Goal: Information Seeking & Learning: Compare options

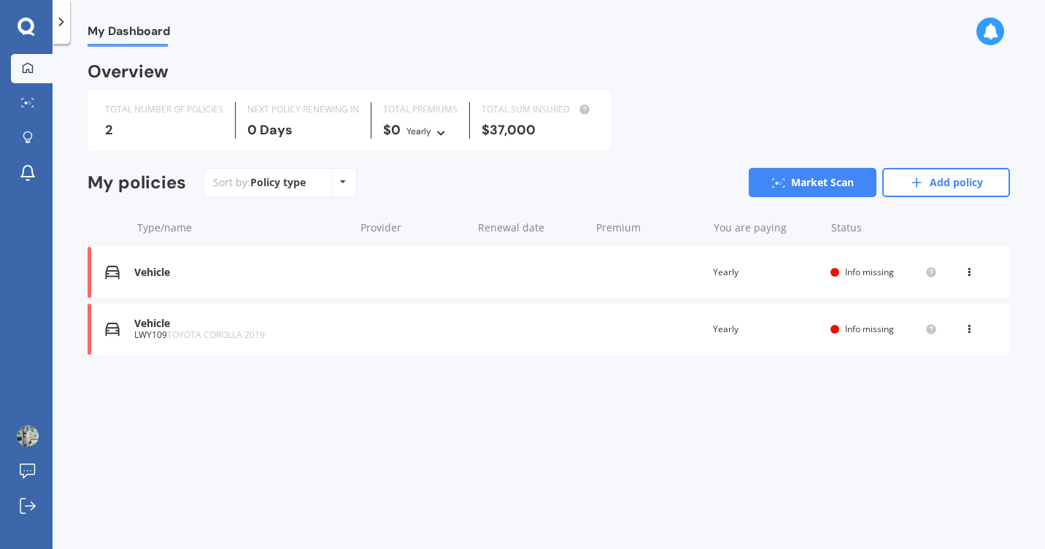
click at [146, 328] on div "Vehicle" at bounding box center [240, 323] width 212 height 12
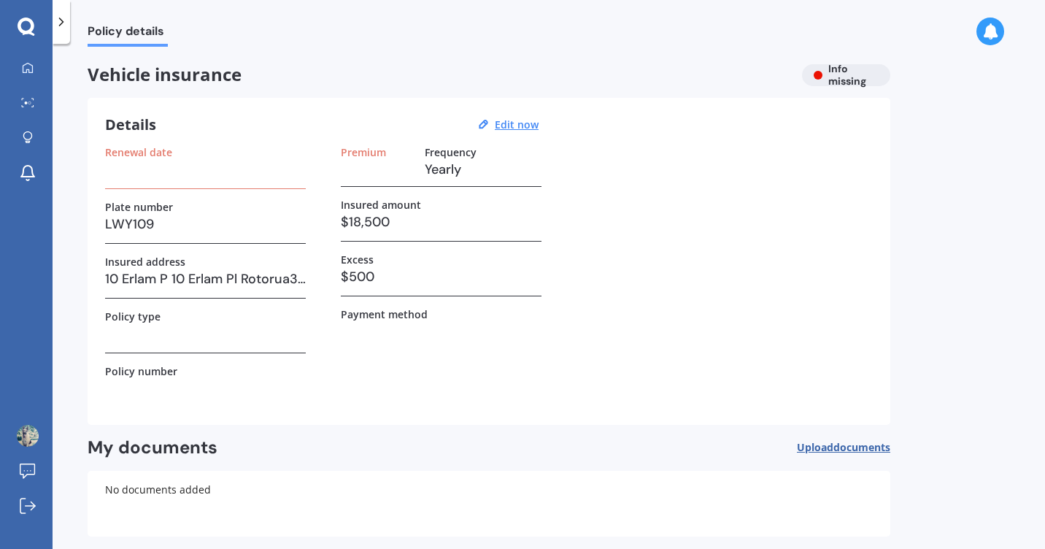
click at [392, 214] on h3 "$18,500" at bounding box center [441, 222] width 201 height 22
click at [831, 80] on div "Vehicle insurance Info missing" at bounding box center [489, 75] width 802 height 22
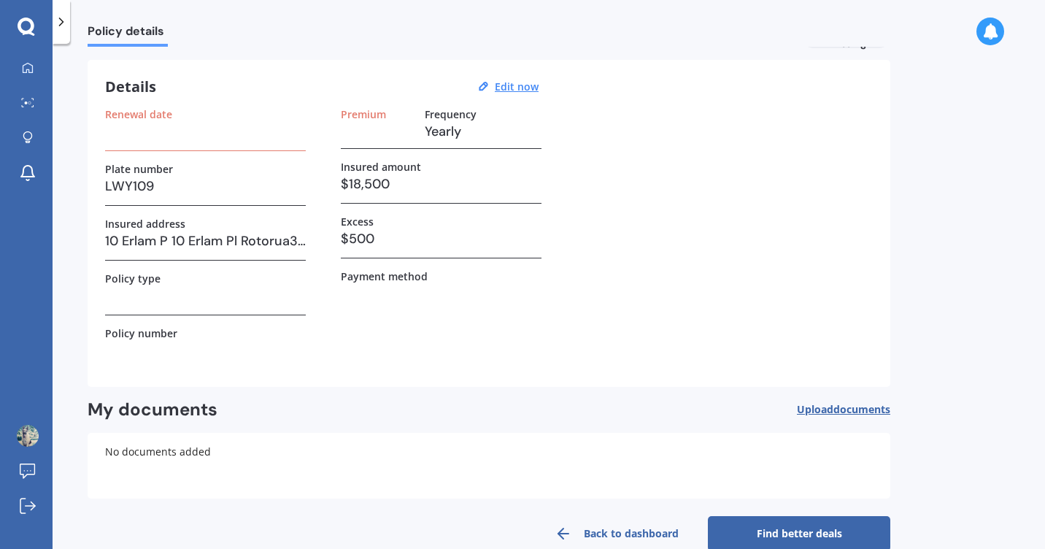
scroll to position [66, 0]
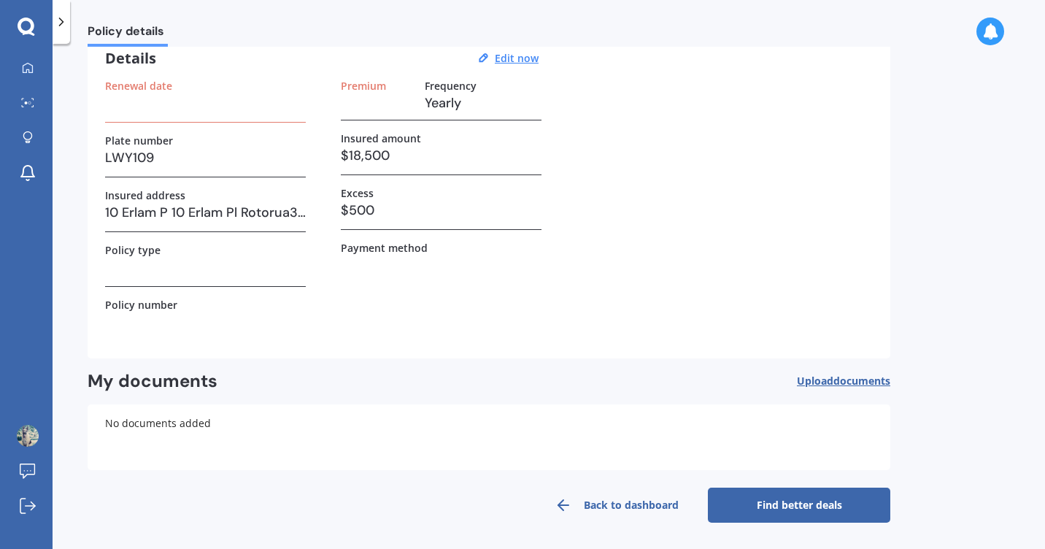
click at [746, 502] on link "Find better deals" at bounding box center [799, 504] width 182 height 35
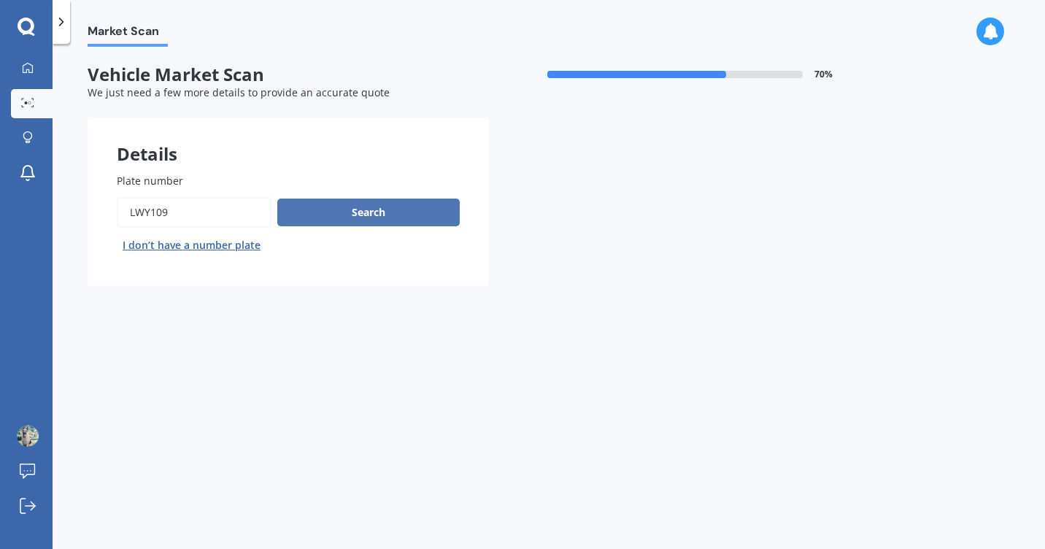
click at [378, 213] on button "Search" at bounding box center [368, 212] width 182 height 28
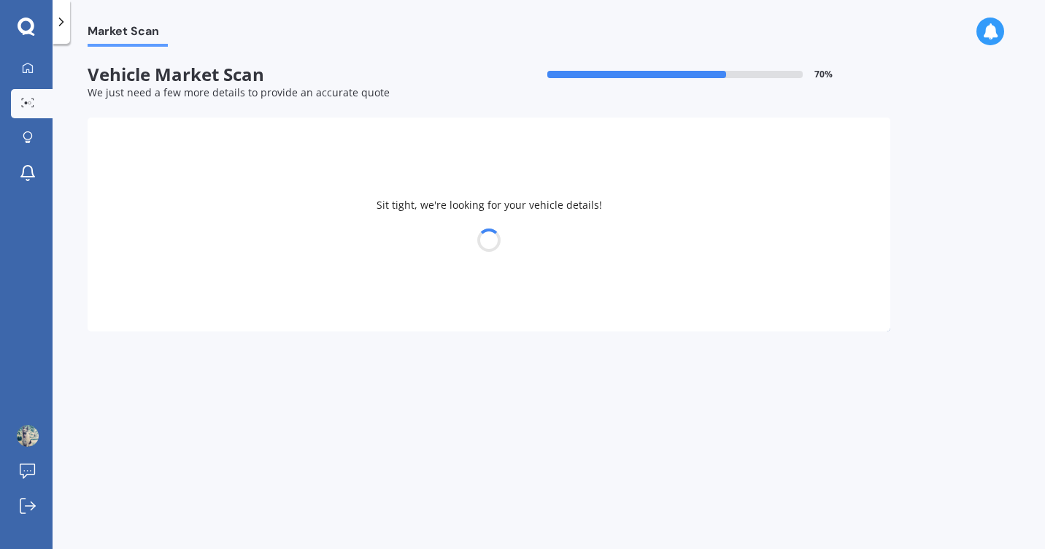
select select "TOYOTA"
select select "COROLLA"
select select "25"
select select "09"
select select "1947"
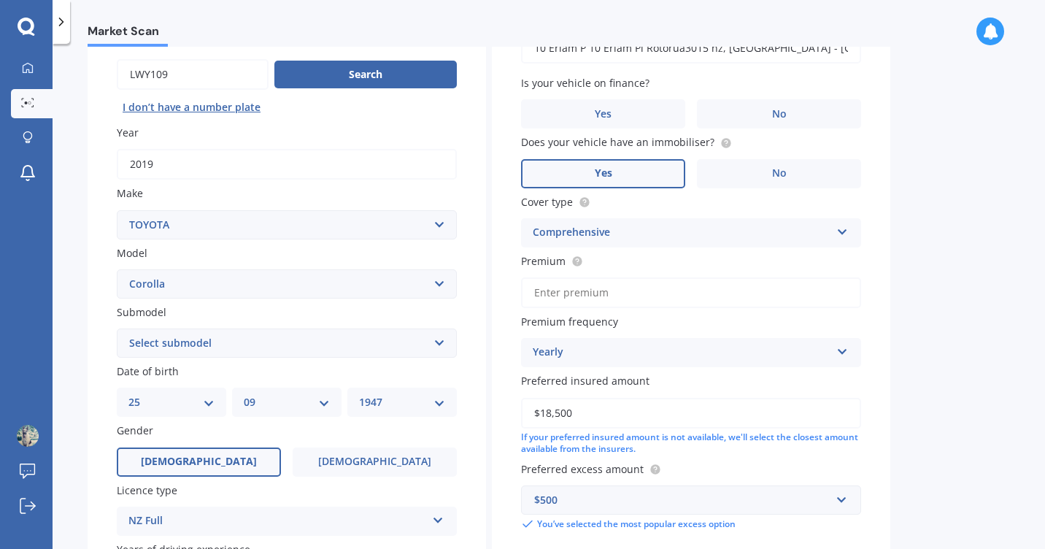
scroll to position [170, 0]
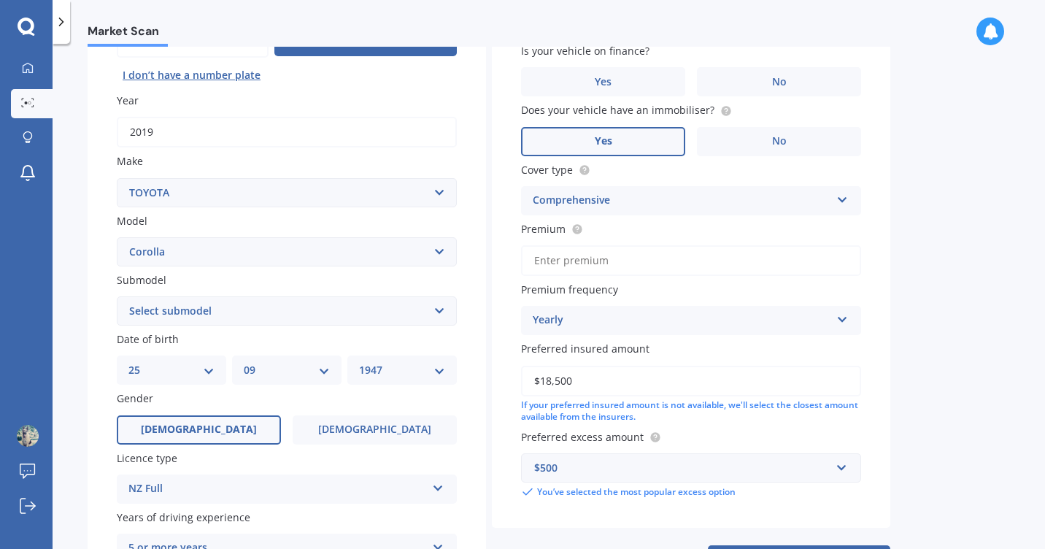
click at [840, 198] on icon at bounding box center [842, 197] width 12 height 10
click at [935, 212] on div "Market Scan Vehicle Market Scan 70 % We just need a few more details to provide…" at bounding box center [549, 299] width 992 height 505
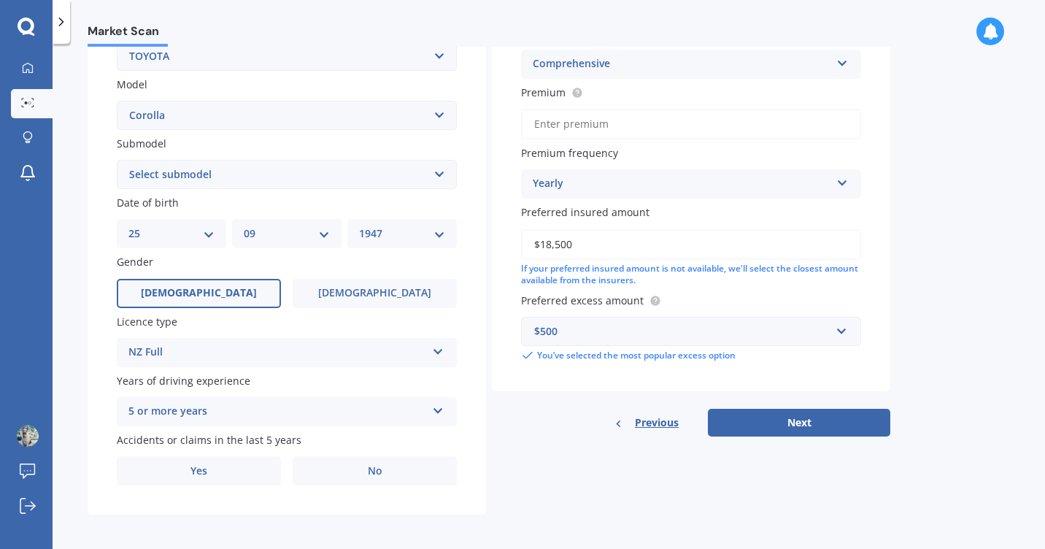
scroll to position [310, 0]
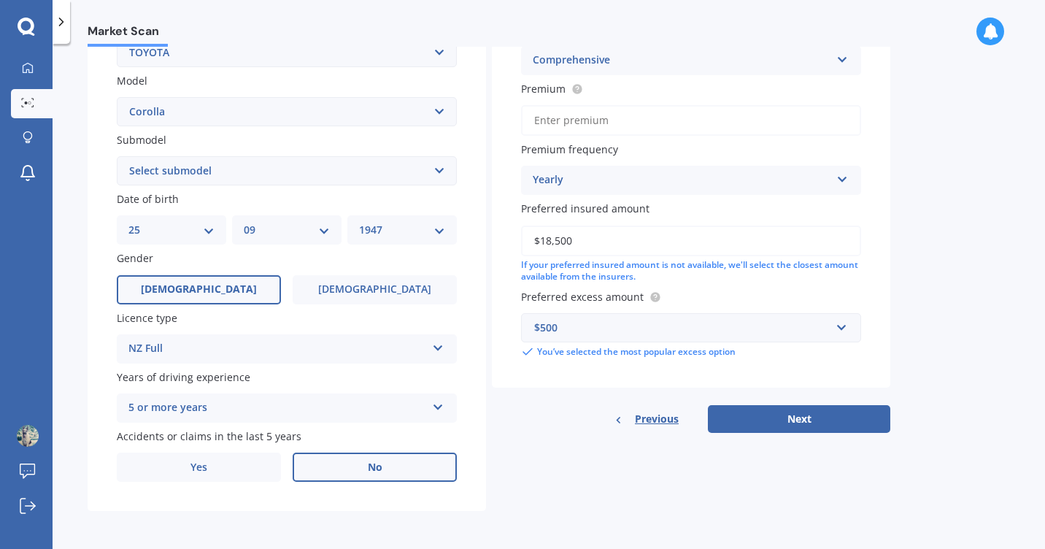
click at [381, 463] on span "No" at bounding box center [375, 467] width 15 height 12
click at [0, 0] on input "No" at bounding box center [0, 0] width 0 height 0
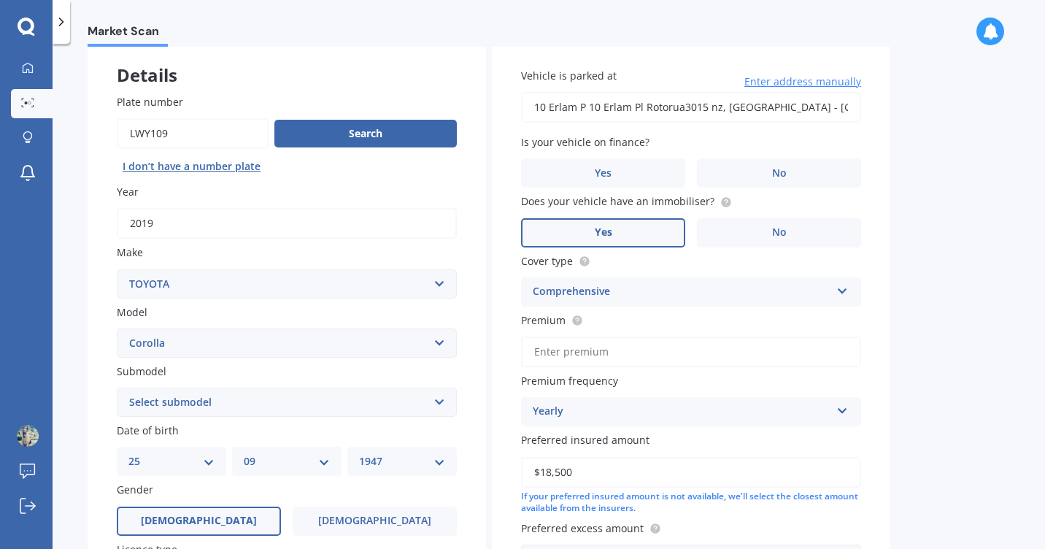
scroll to position [18, 0]
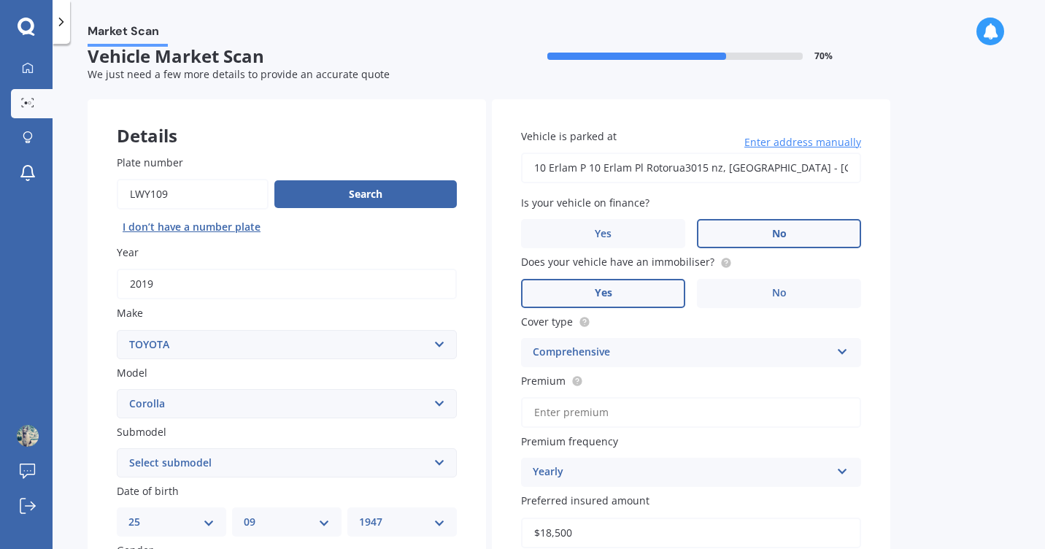
click at [789, 232] on label "No" at bounding box center [779, 233] width 164 height 29
click at [0, 0] on input "No" at bounding box center [0, 0] width 0 height 0
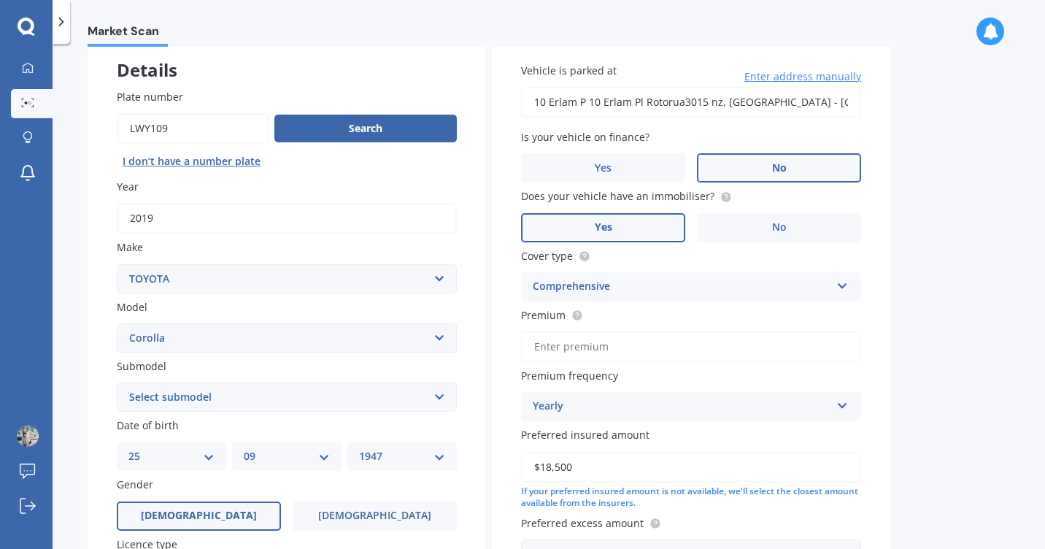
scroll to position [91, 0]
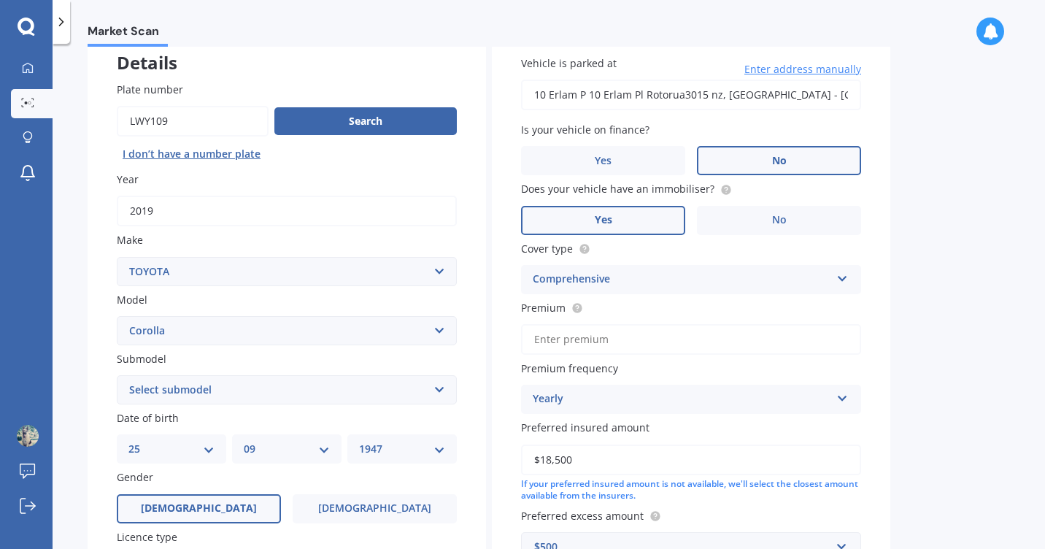
click at [441, 388] on select "Select submodel (All other) Axio Diesel [PERSON_NAME] 2WD [PERSON_NAME] 4WD FXG…" at bounding box center [287, 389] width 340 height 29
select select "HATCH"
click at [117, 375] on select "Select submodel (All other) Axio Diesel [PERSON_NAME] 2WD [PERSON_NAME] 4WD FXG…" at bounding box center [287, 389] width 340 height 29
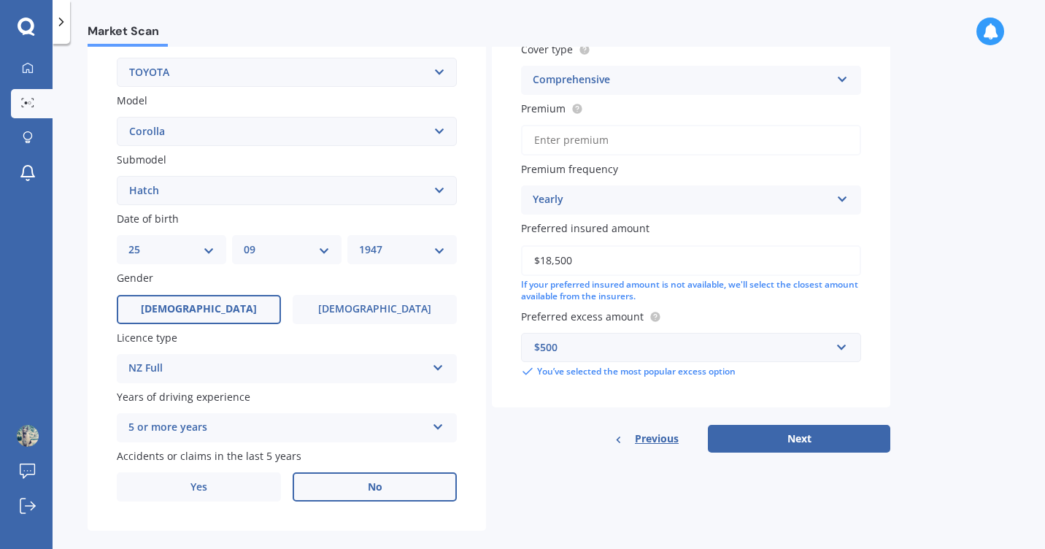
scroll to position [310, 0]
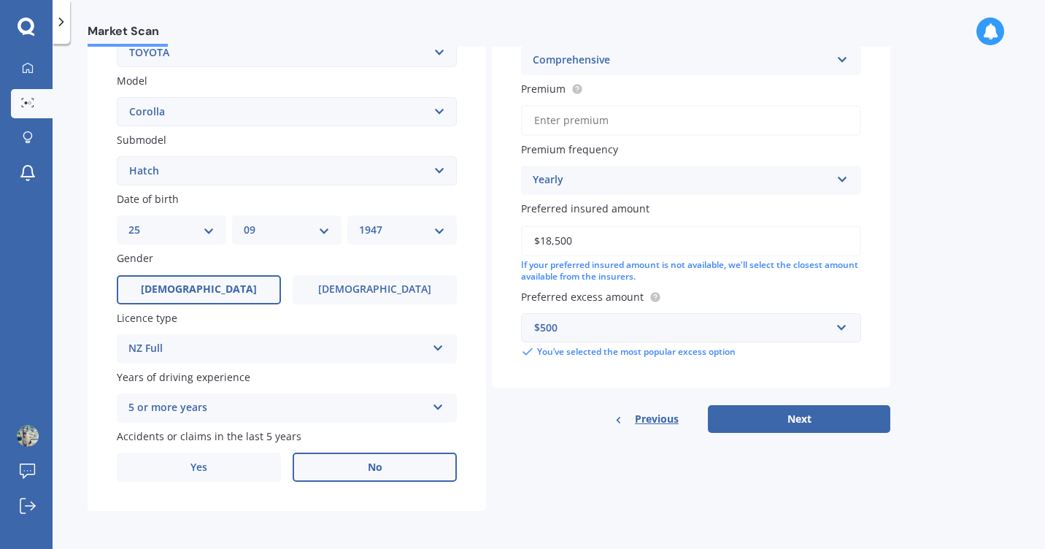
click at [794, 419] on button "Next" at bounding box center [799, 419] width 182 height 28
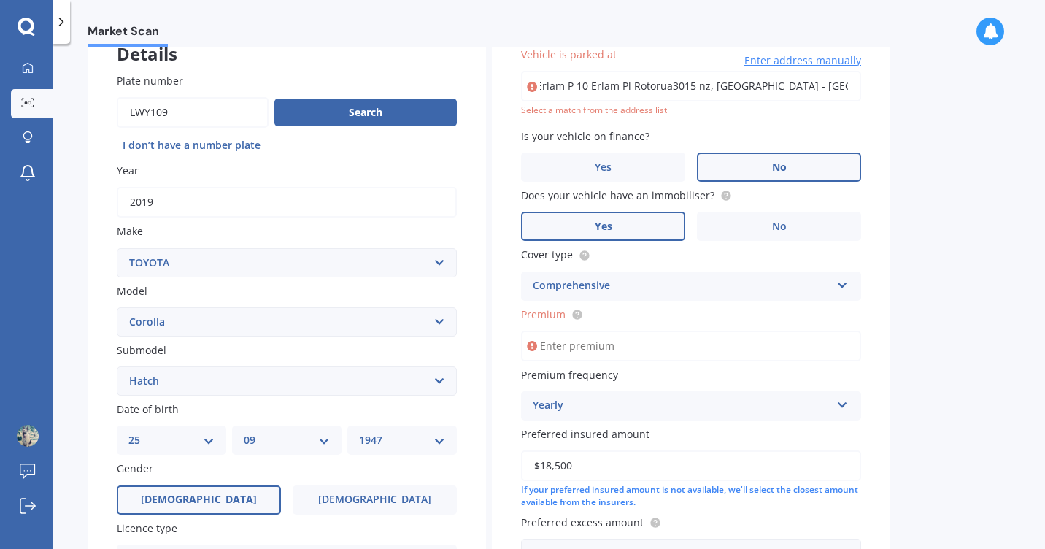
scroll to position [0, 0]
type input "1"
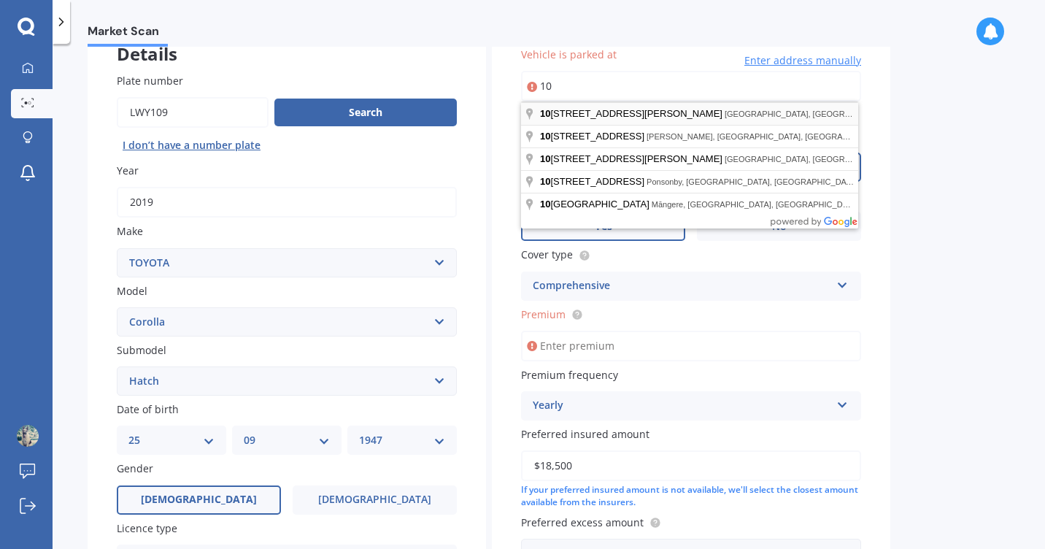
type input "10 ERLAM PL MATIPO HEIGHTS ROTORUA 3015"
click at [959, 151] on div "Market Scan Vehicle Market Scan 70 % We just need a few more details to provide…" at bounding box center [549, 299] width 992 height 505
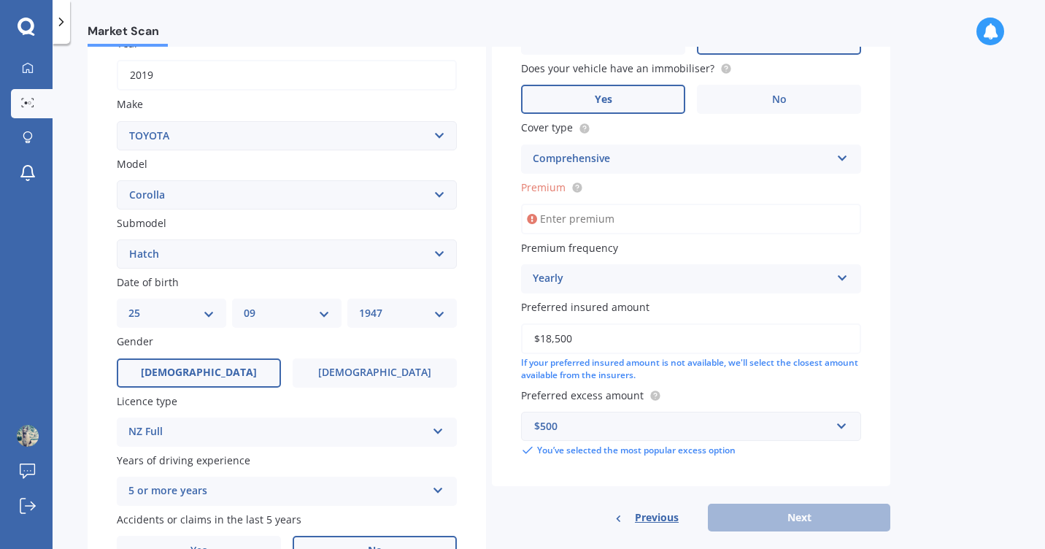
scroll to position [246, 0]
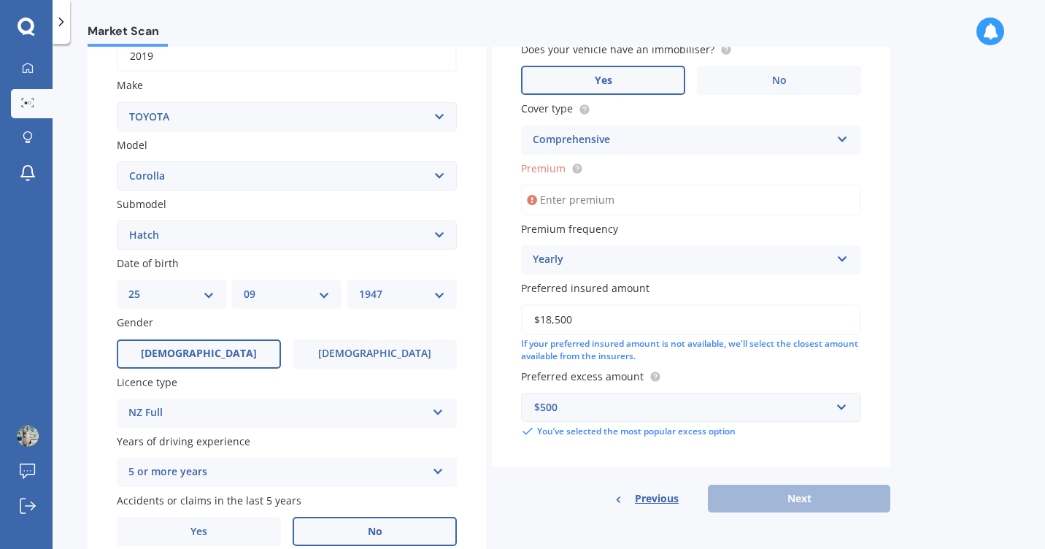
click at [845, 133] on icon at bounding box center [842, 136] width 12 height 10
click at [586, 168] on span "Comprehensive" at bounding box center [571, 168] width 77 height 14
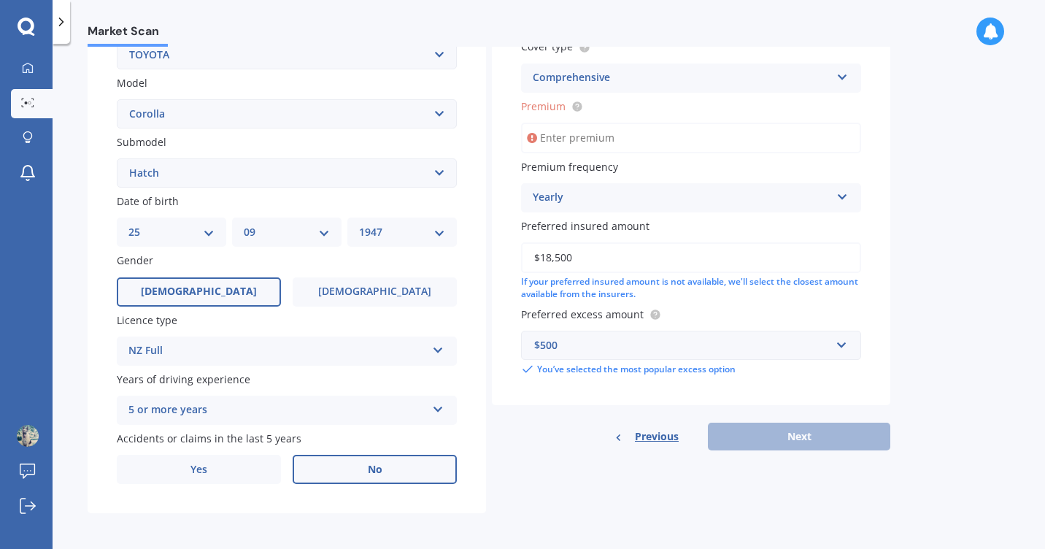
scroll to position [310, 0]
click at [576, 256] on input "$18,500" at bounding box center [691, 255] width 340 height 31
type input "$18,000"
drag, startPoint x: 563, startPoint y: 452, endPoint x: 579, endPoint y: 454, distance: 16.1
click at [579, 454] on div "Details Plate number Search I don’t have a number plate Year [DATE] Make Select…" at bounding box center [489, 159] width 802 height 704
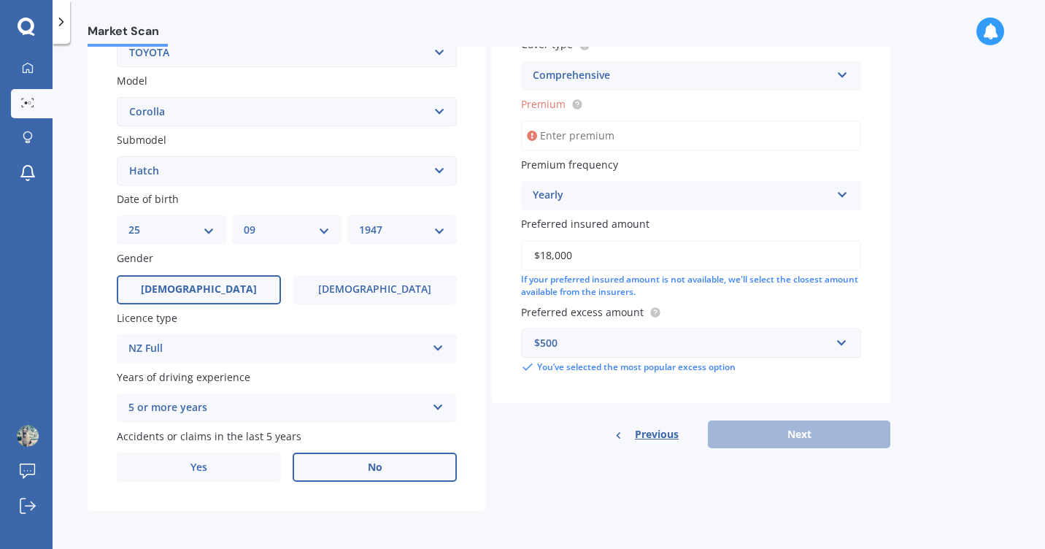
click at [772, 425] on div "Previous Next" at bounding box center [691, 434] width 398 height 28
click at [608, 339] on div "$500" at bounding box center [682, 343] width 296 height 16
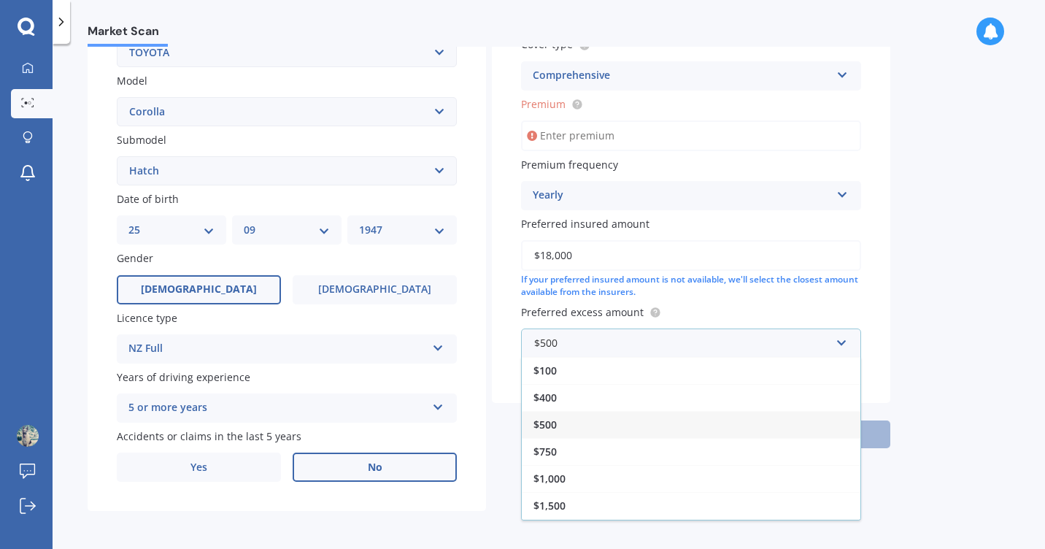
click at [551, 427] on span "$500" at bounding box center [544, 424] width 23 height 14
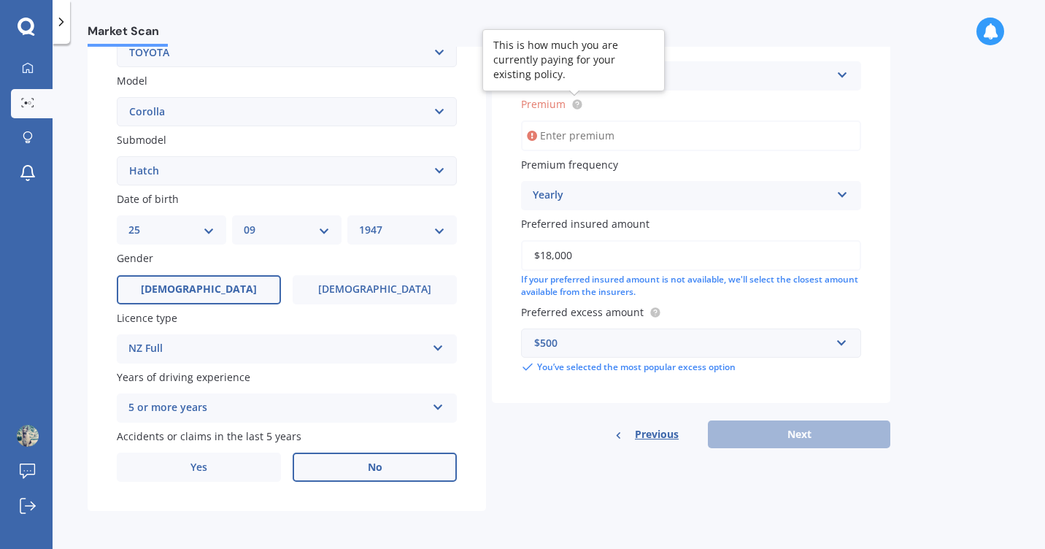
click at [576, 104] on icon at bounding box center [577, 103] width 3 height 3
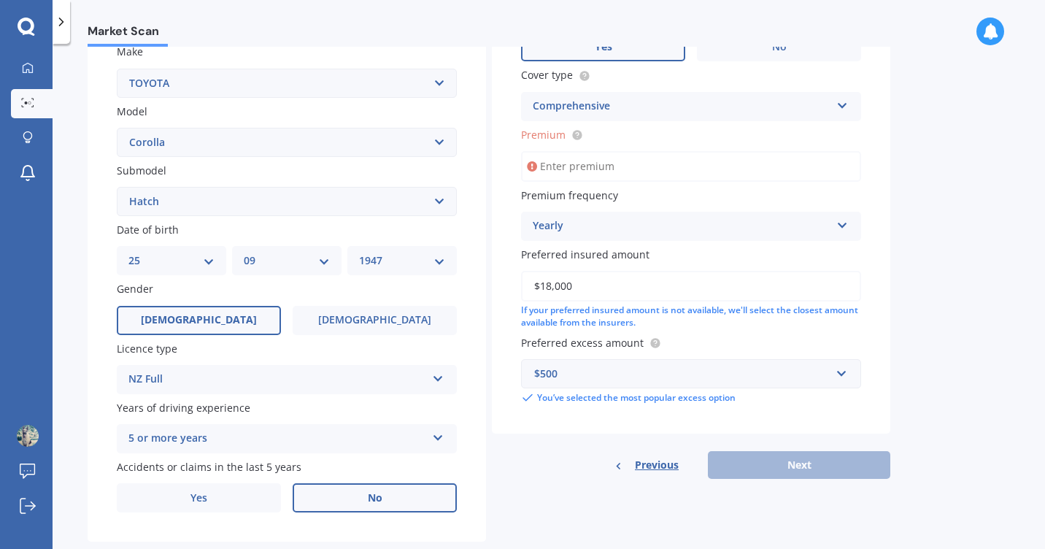
scroll to position [261, 0]
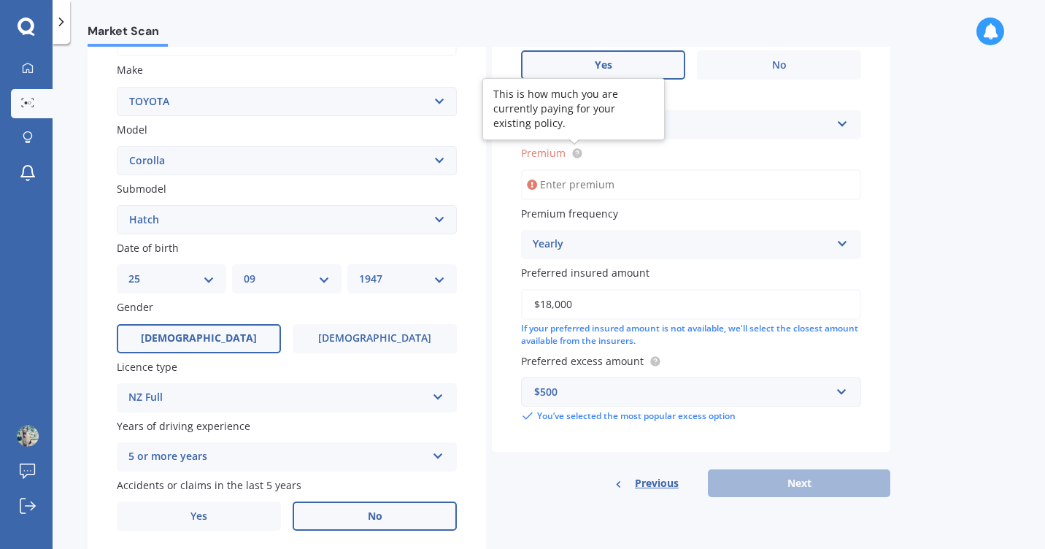
click at [582, 148] on icon at bounding box center [577, 153] width 12 height 12
click at [578, 156] on circle at bounding box center [576, 152] width 9 height 9
click at [566, 179] on input "Premium" at bounding box center [691, 184] width 340 height 31
type input "$8.00"
type input "$720.00"
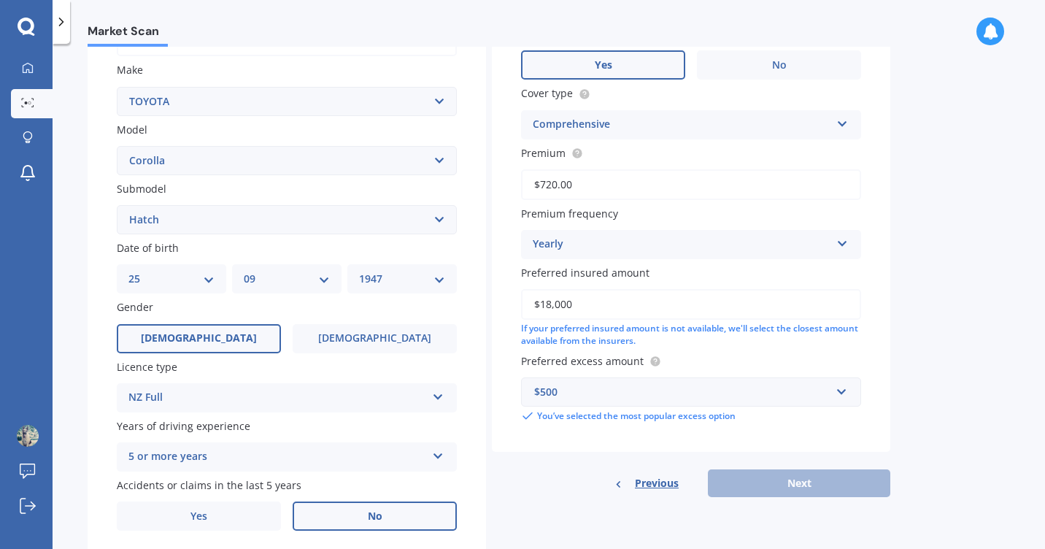
click at [582, 182] on input "$720.00" at bounding box center [691, 184] width 340 height 31
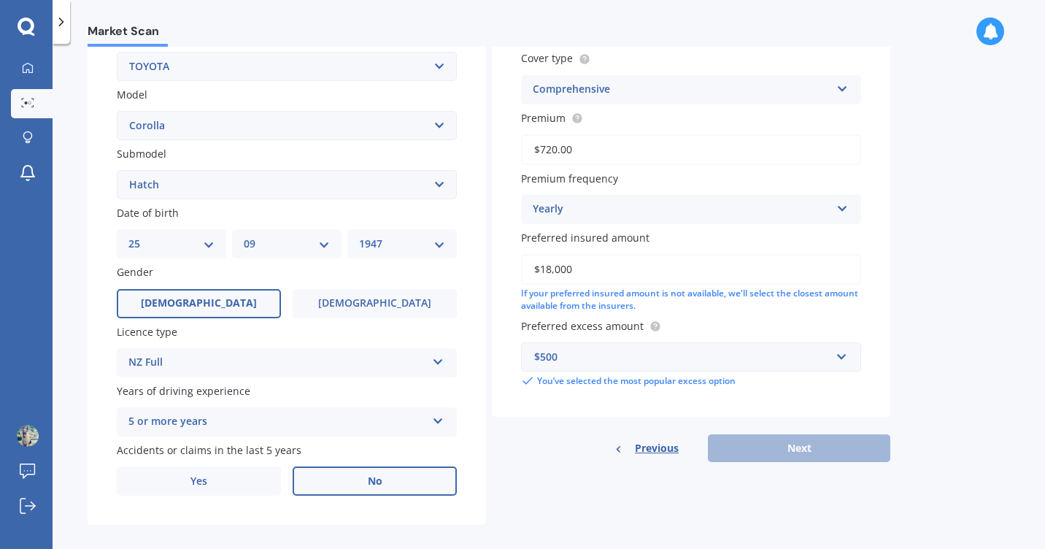
scroll to position [310, 0]
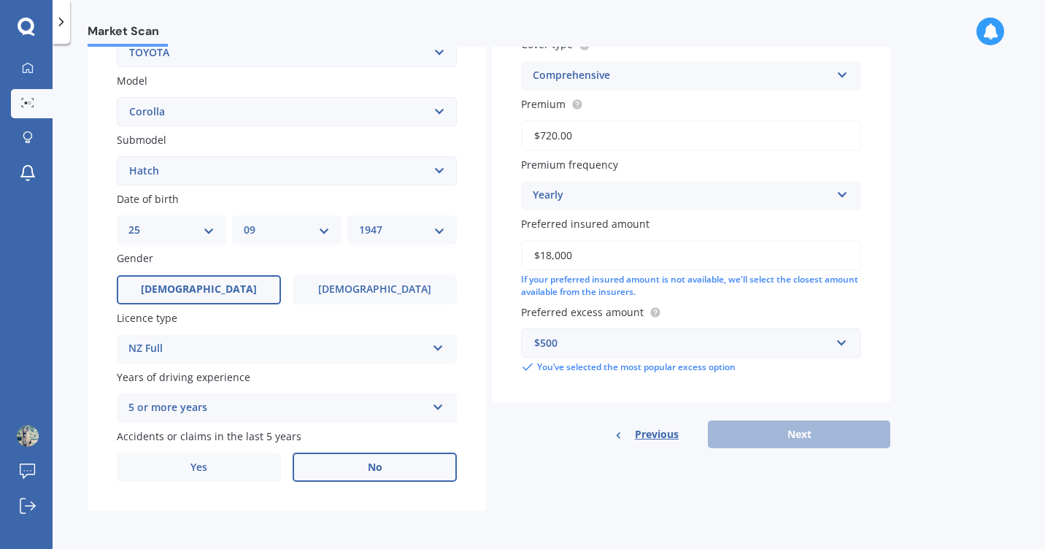
click at [985, 371] on div "Market Scan Vehicle Market Scan 70 % We just need a few more details to provide…" at bounding box center [549, 299] width 992 height 505
click at [734, 430] on div "Previous Next" at bounding box center [691, 434] width 398 height 28
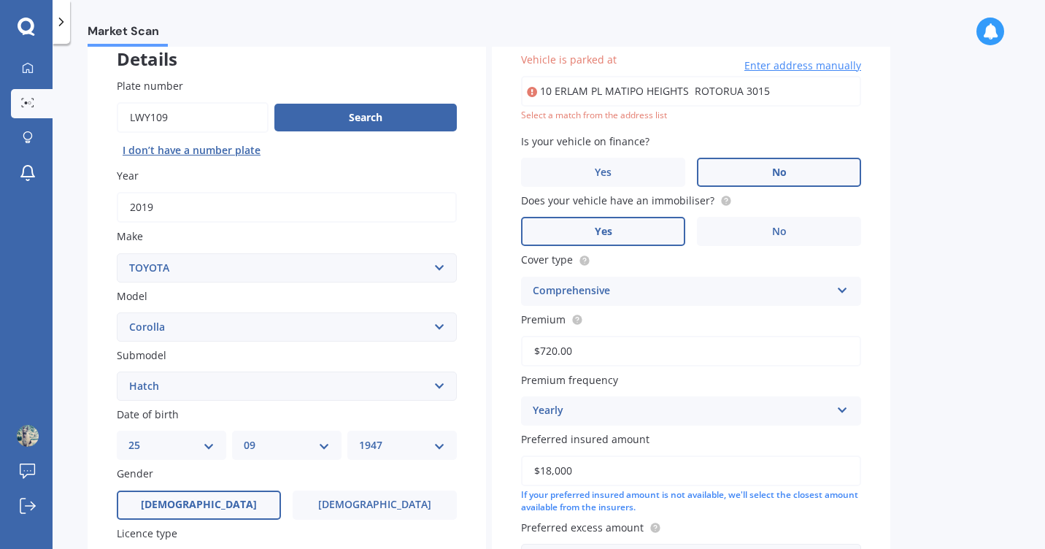
scroll to position [67, 0]
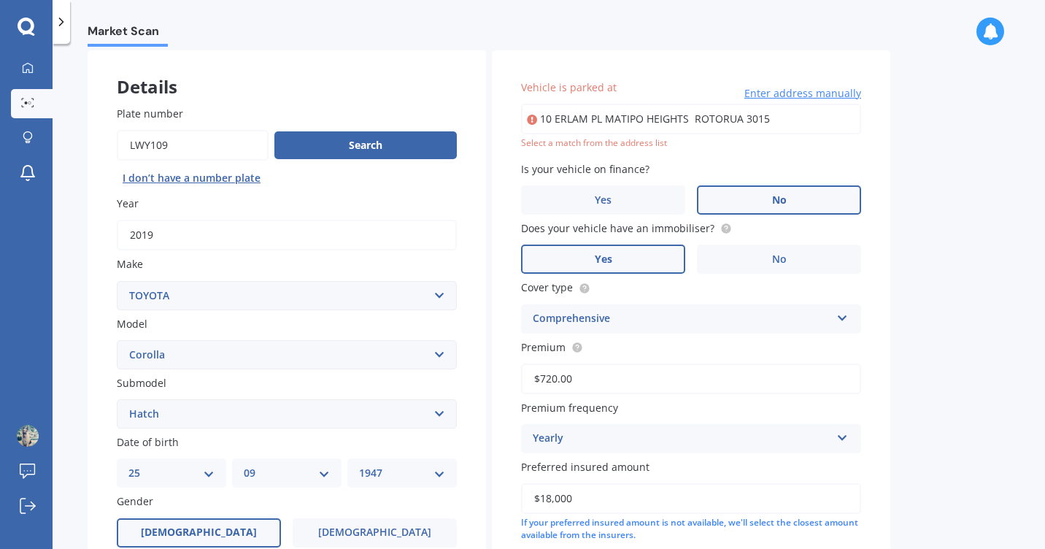
click at [666, 139] on div "Select a match from the address list" at bounding box center [691, 143] width 340 height 12
click at [770, 112] on input "10 ERLAM PL MATIPO HEIGHTS ROTORUA 3015" at bounding box center [691, 119] width 340 height 31
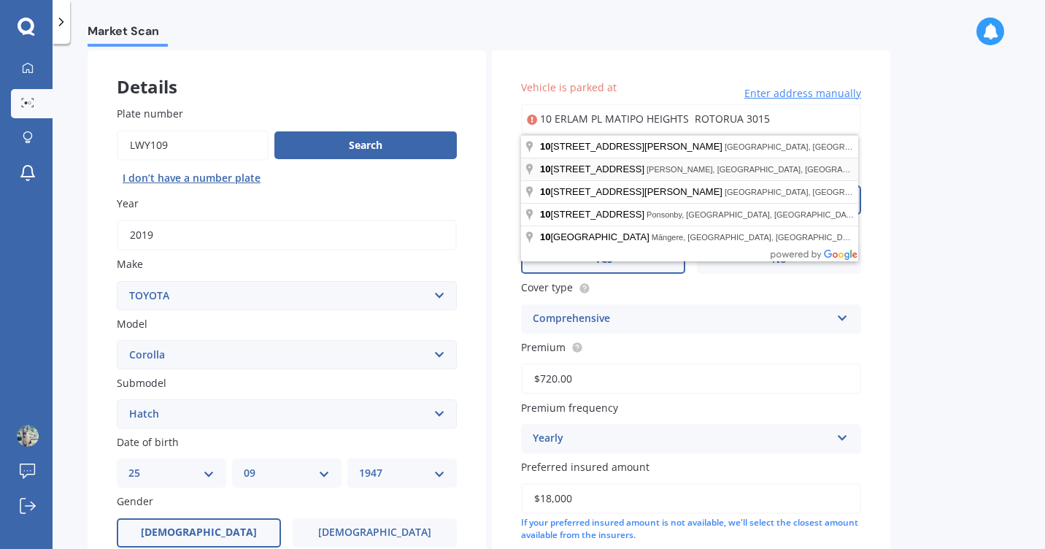
type input "[STREET_ADDRESS]"
click at [897, 186] on div "Market Scan Vehicle Market Scan 70 % We just need a few more details to provide…" at bounding box center [549, 299] width 992 height 505
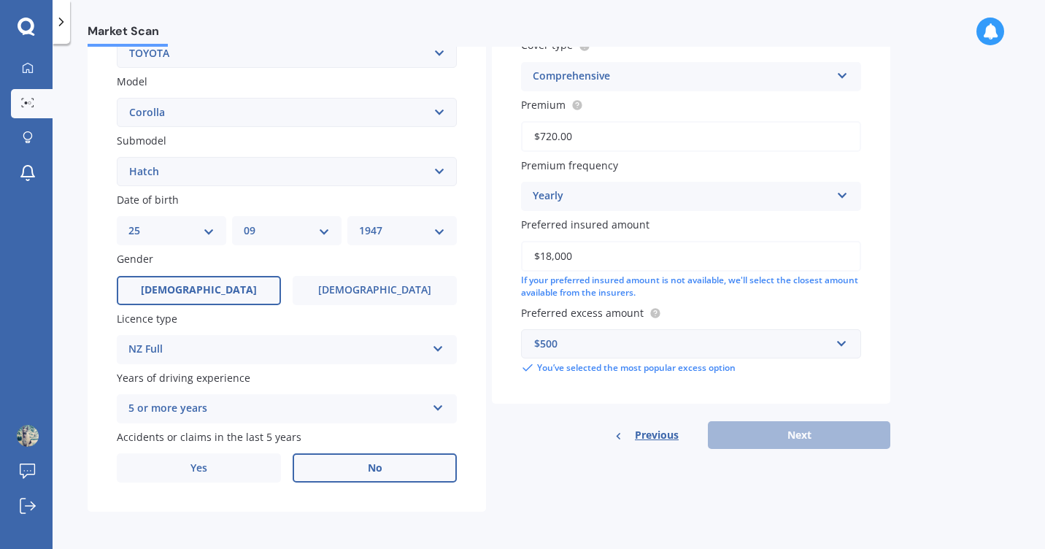
scroll to position [310, 0]
click at [438, 338] on div "NZ Full NZ Full NZ Restricted NZ Learners [GEOGRAPHIC_DATA] [GEOGRAPHIC_DATA] […" at bounding box center [287, 348] width 340 height 29
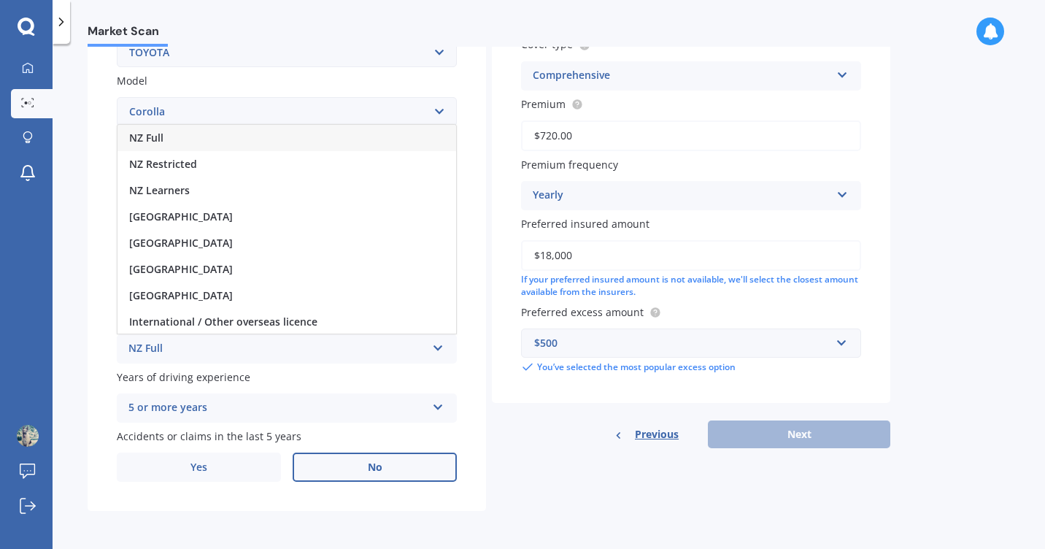
click at [145, 135] on span "NZ Full" at bounding box center [146, 138] width 34 height 14
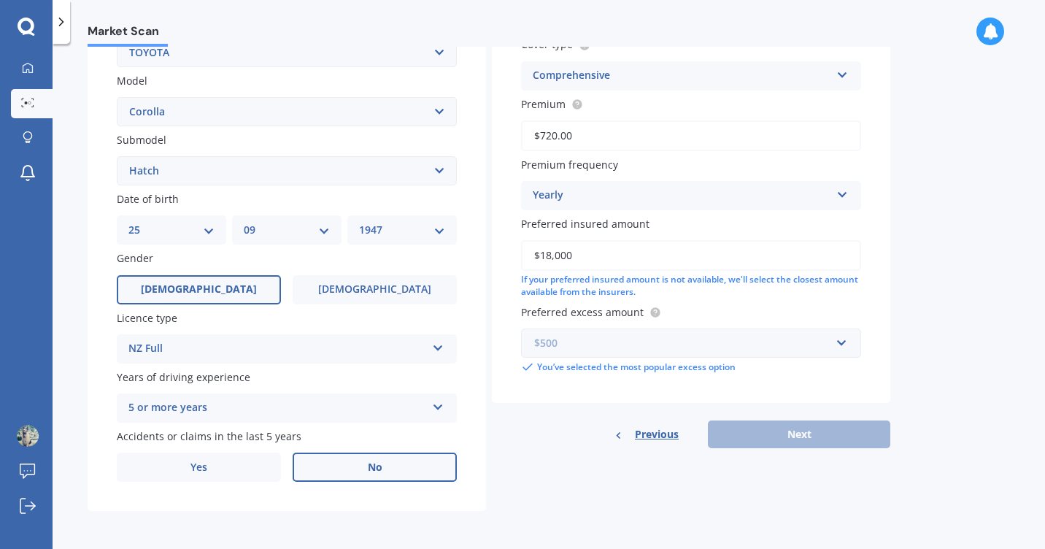
click at [843, 347] on input "text" at bounding box center [685, 343] width 327 height 28
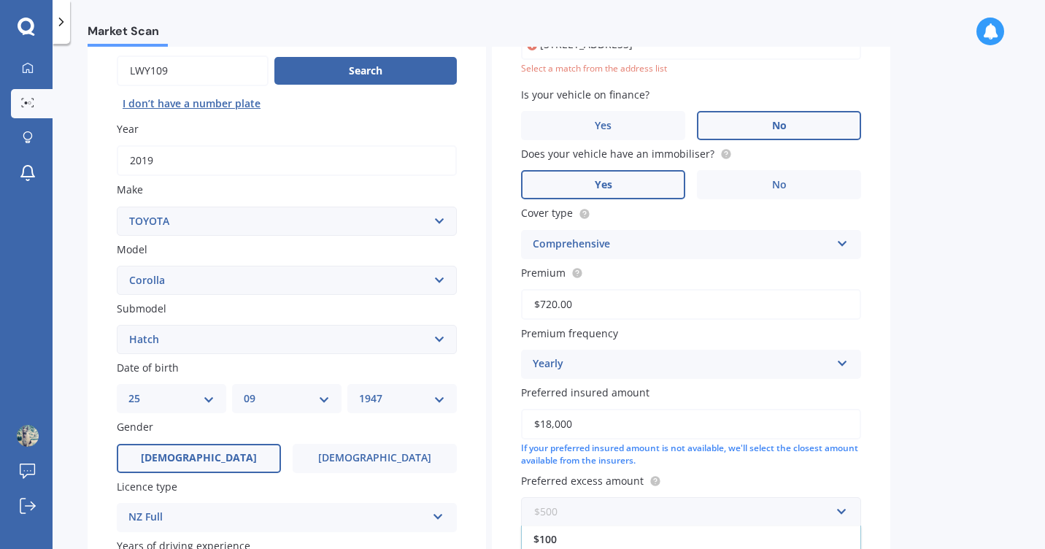
scroll to position [140, 0]
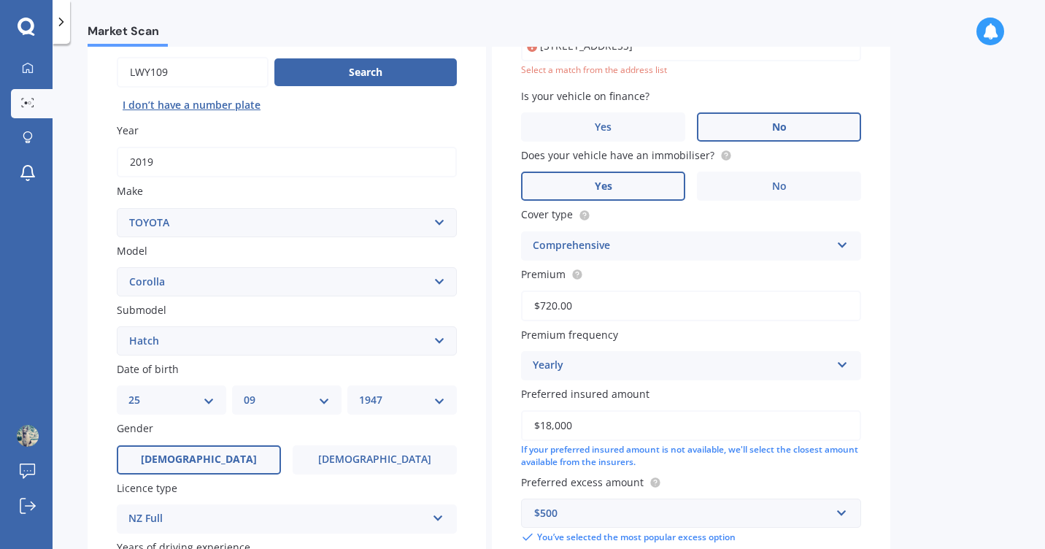
click at [554, 365] on div "Yearly" at bounding box center [682, 366] width 298 height 18
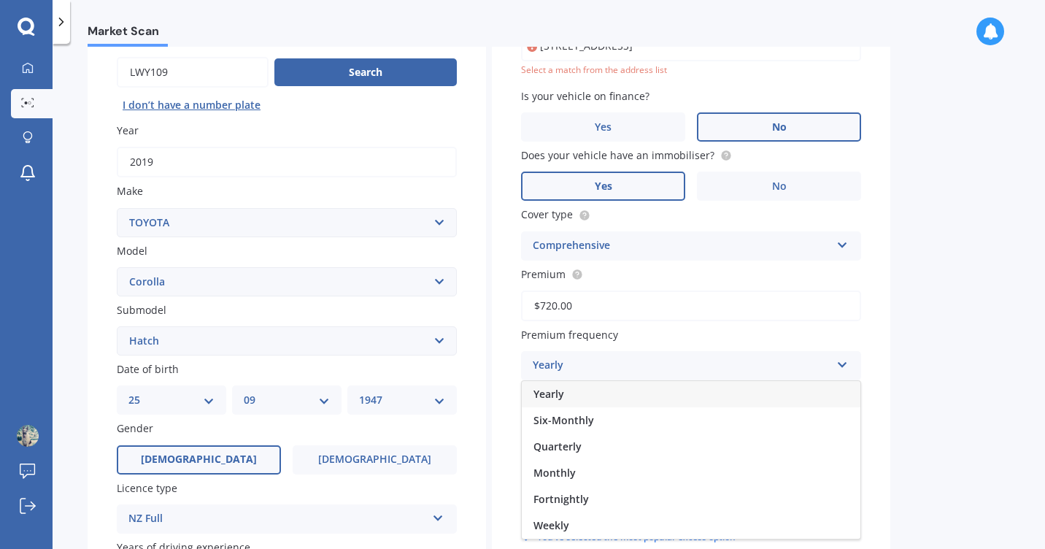
click at [564, 390] on div "Yearly" at bounding box center [691, 394] width 338 height 26
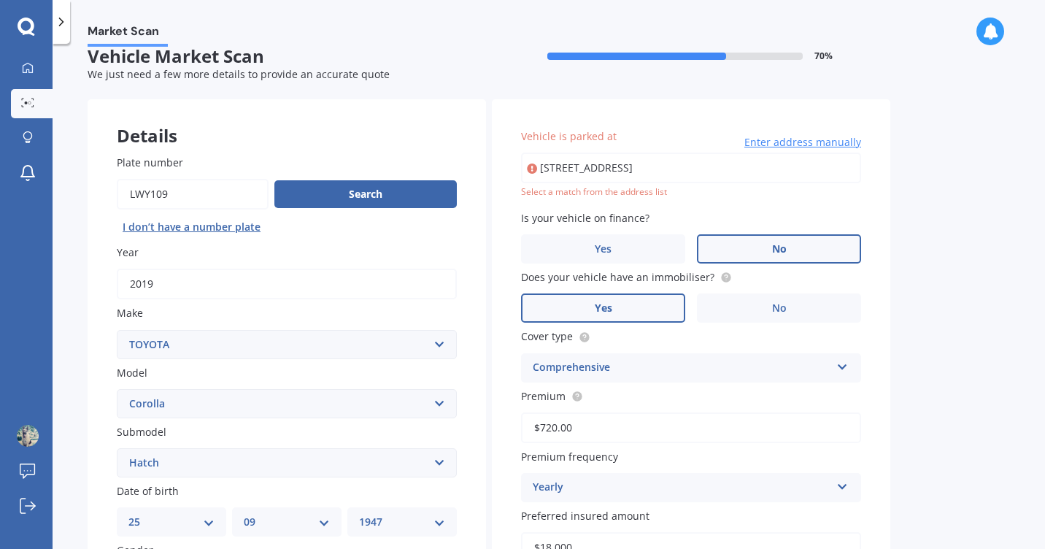
scroll to position [0, 0]
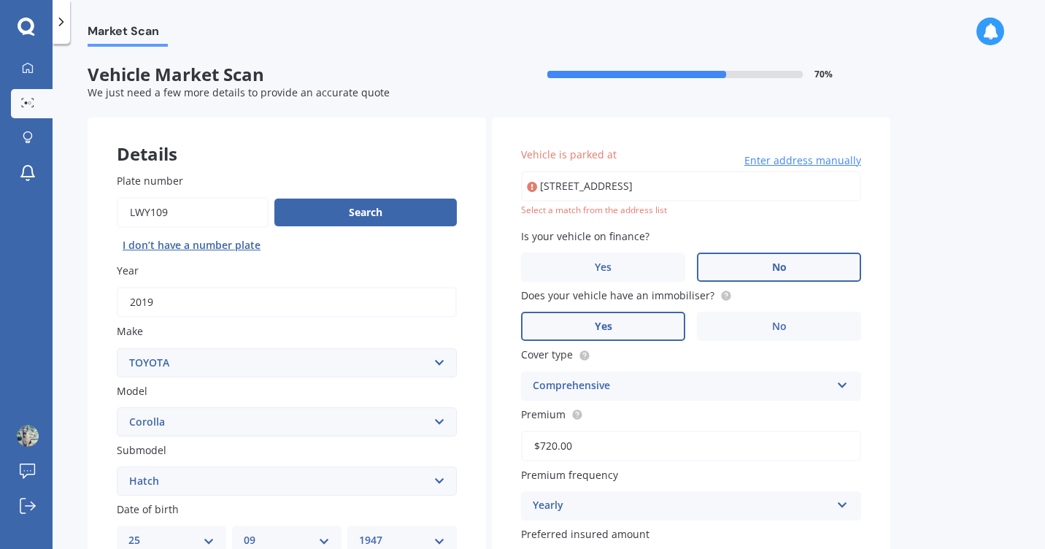
click at [791, 163] on span "Enter address manually" at bounding box center [802, 160] width 117 height 15
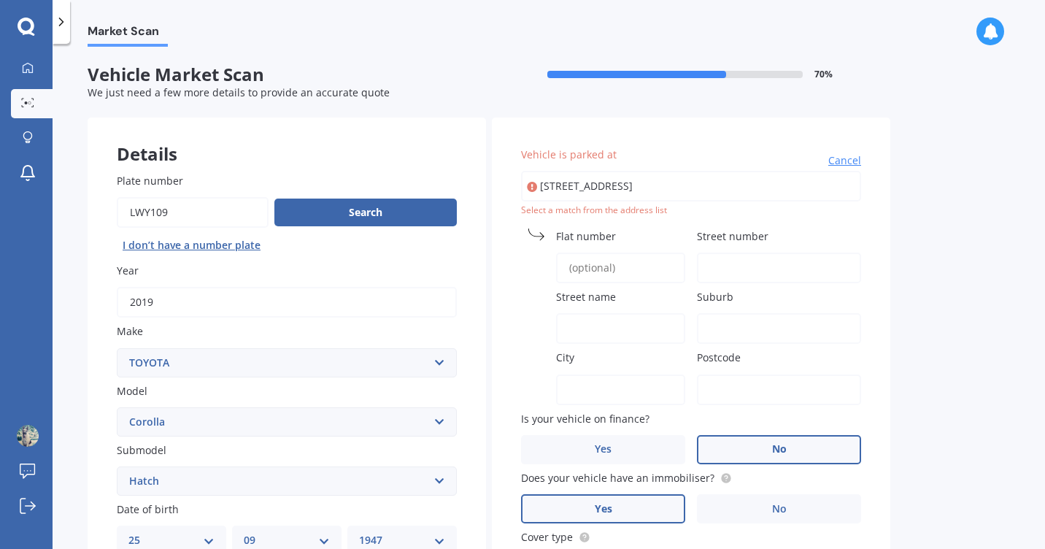
click at [727, 237] on span "Street number" at bounding box center [732, 236] width 71 height 14
click at [727, 252] on input "Street number" at bounding box center [779, 267] width 164 height 31
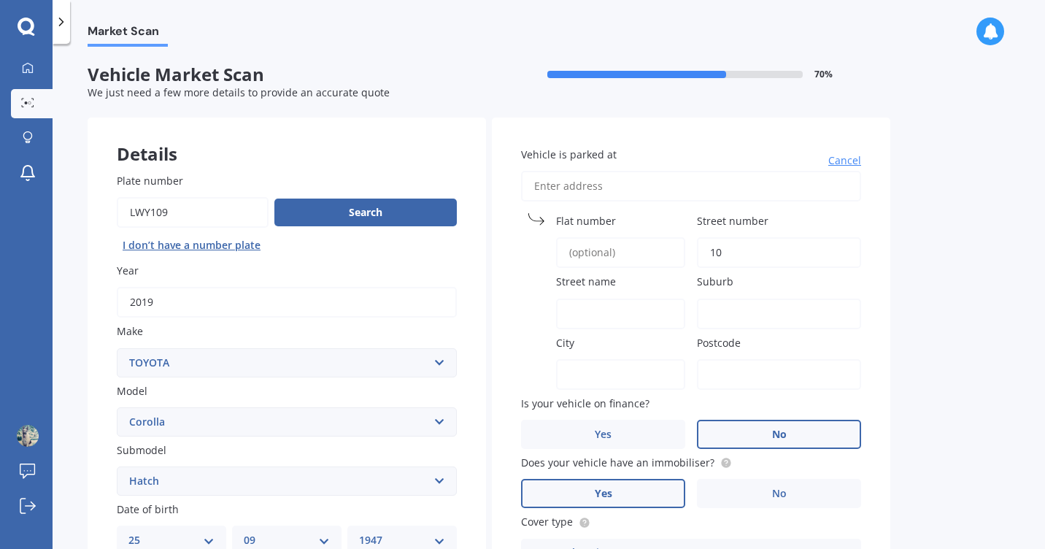
type input "10"
click at [623, 284] on label "Street name" at bounding box center [617, 281] width 123 height 15
click at [623, 298] on input "Street name" at bounding box center [620, 313] width 129 height 31
type input "erlam place"
click at [616, 349] on label "City" at bounding box center [617, 342] width 123 height 15
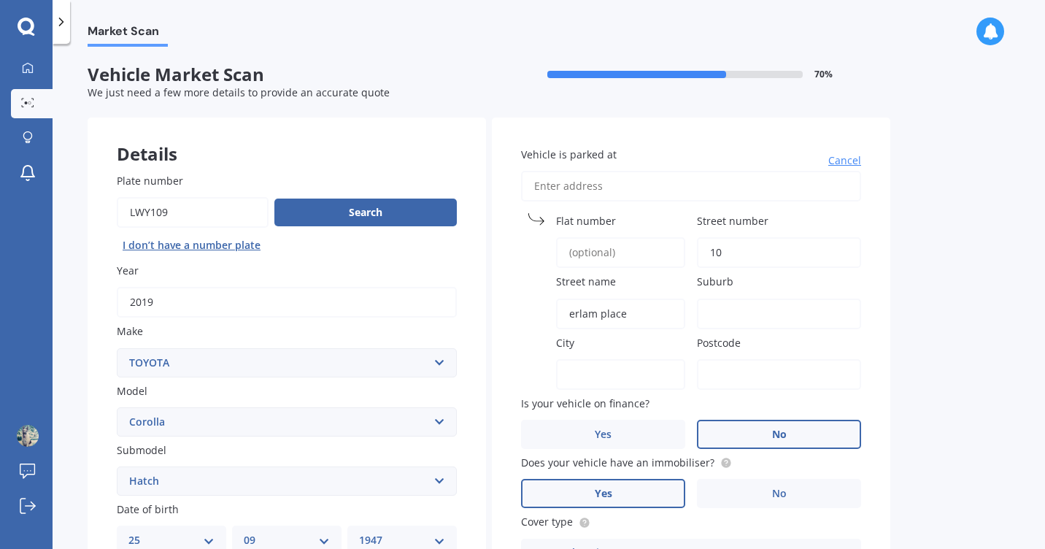
click at [616, 359] on input "City" at bounding box center [620, 374] width 129 height 31
type input "rotorua"
click at [743, 374] on input "Postcode" at bounding box center [779, 374] width 164 height 31
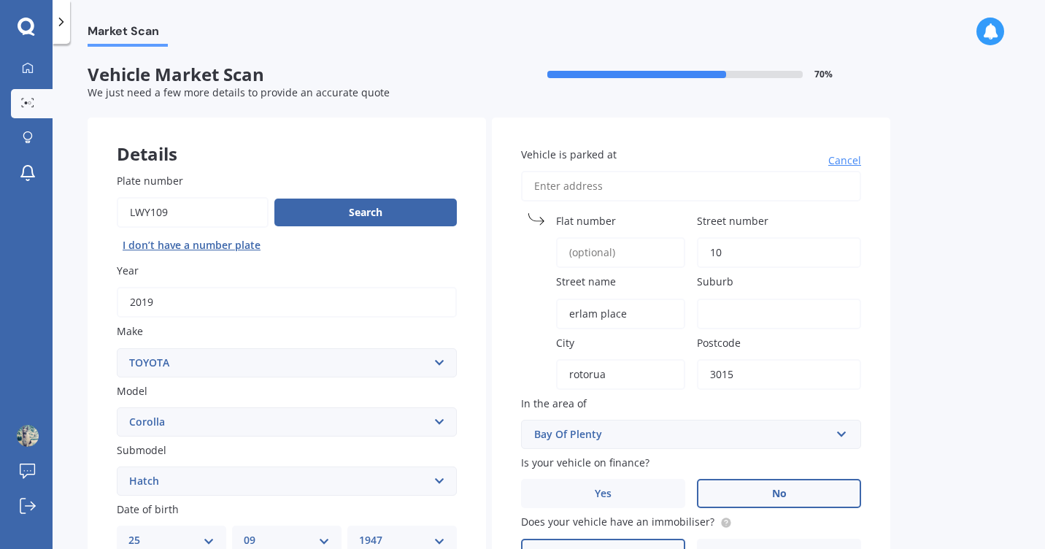
type input "3015"
click at [749, 278] on label "Suburb" at bounding box center [776, 281] width 158 height 15
click at [749, 298] on input "Suburb" at bounding box center [779, 313] width 164 height 31
type input "matipo heights"
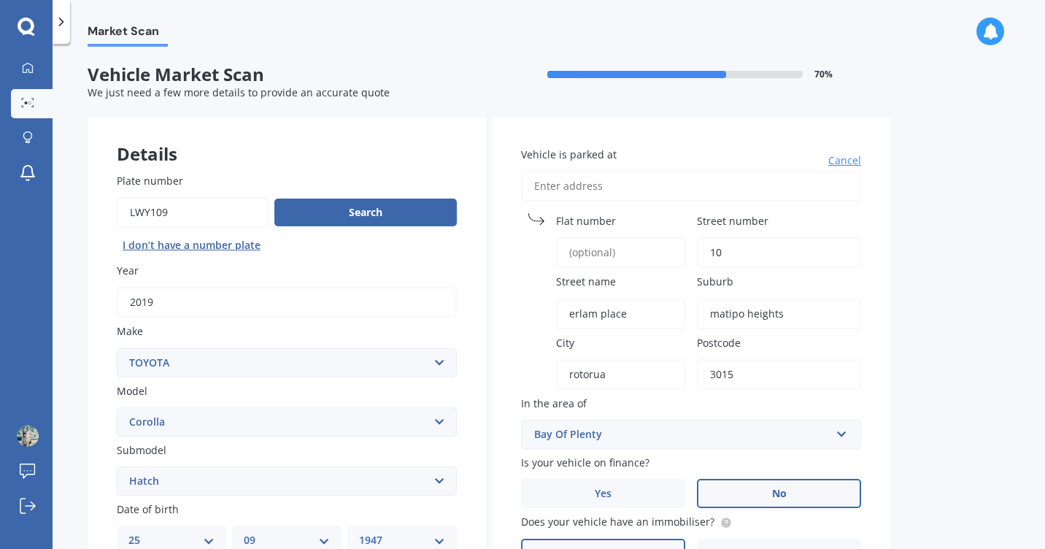
select select "25"
select select "09"
select select "1947"
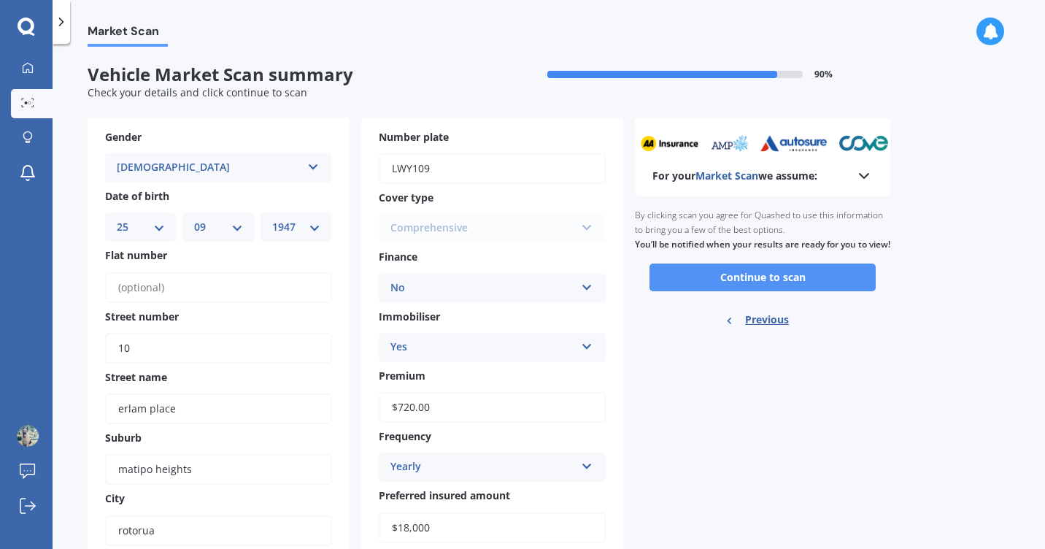
click at [752, 290] on button "Continue to scan" at bounding box center [762, 277] width 226 height 28
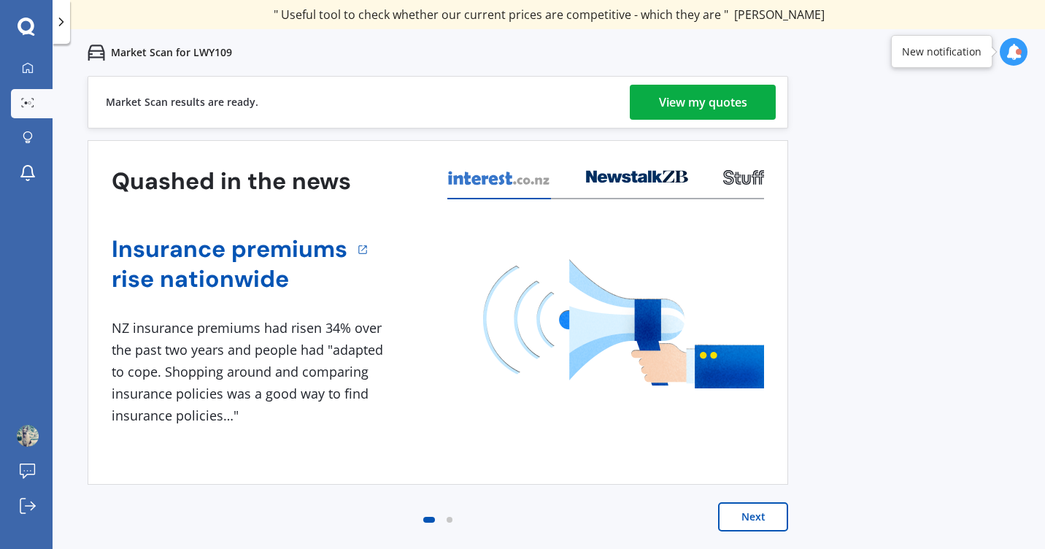
click at [682, 112] on div "View my quotes" at bounding box center [703, 102] width 88 height 35
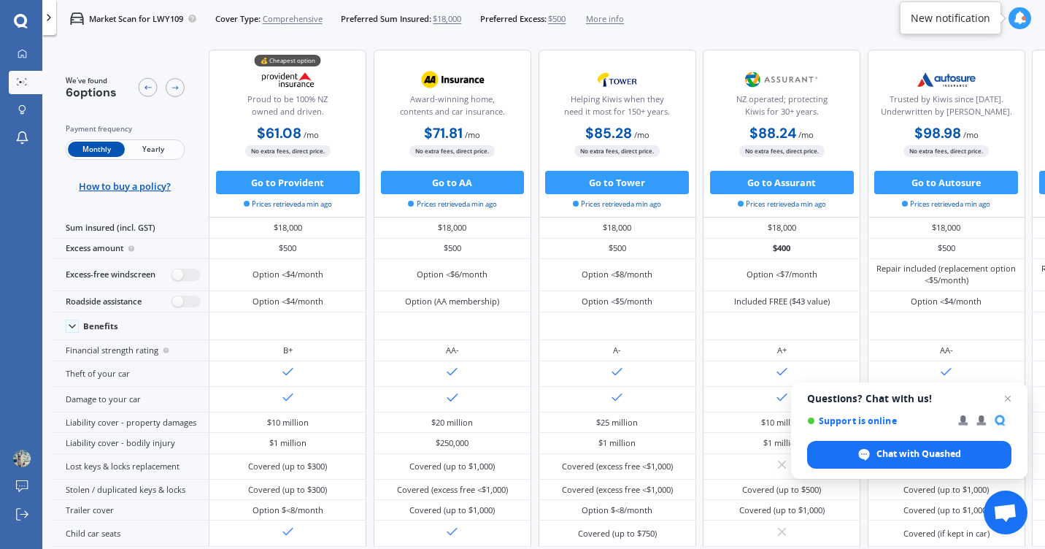
click at [144, 144] on span "Yearly" at bounding box center [153, 149] width 57 height 15
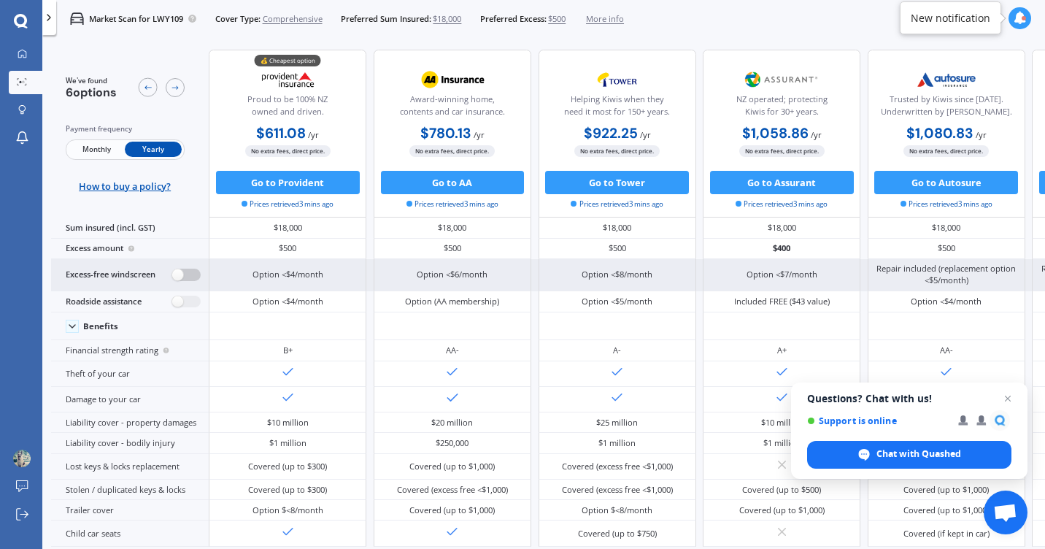
click at [180, 276] on label at bounding box center [186, 274] width 28 height 12
radio input "true"
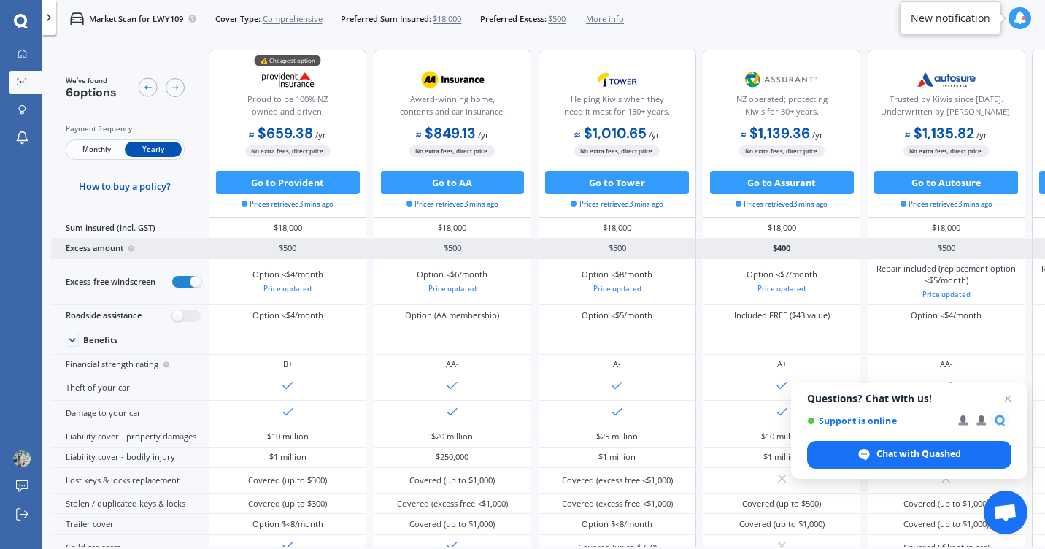
click at [290, 248] on div "$500" at bounding box center [288, 249] width 158 height 20
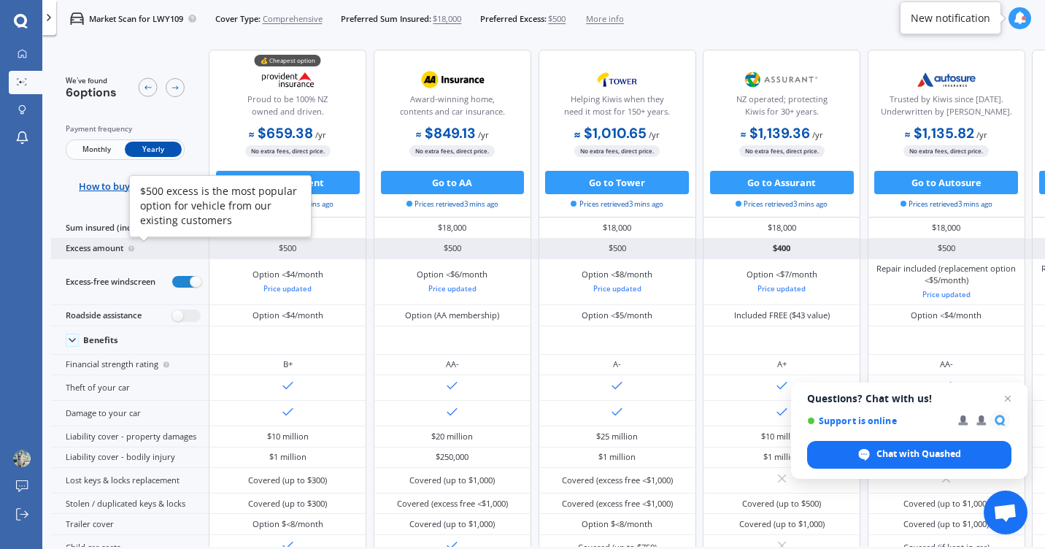
click at [132, 252] on icon at bounding box center [131, 248] width 7 height 9
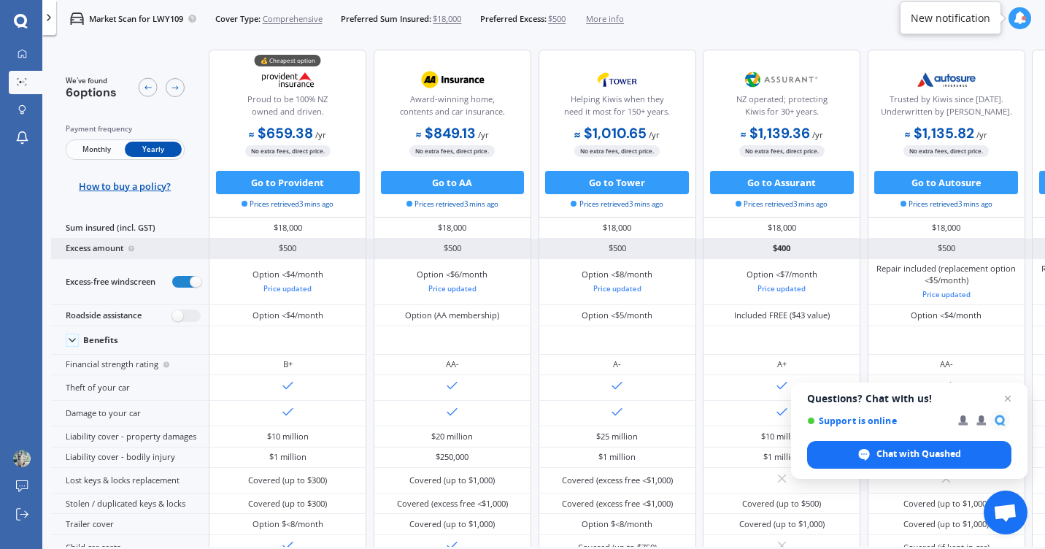
click at [125, 249] on div "Excess amount" at bounding box center [130, 249] width 158 height 20
